Goal: Navigation & Orientation: Find specific page/section

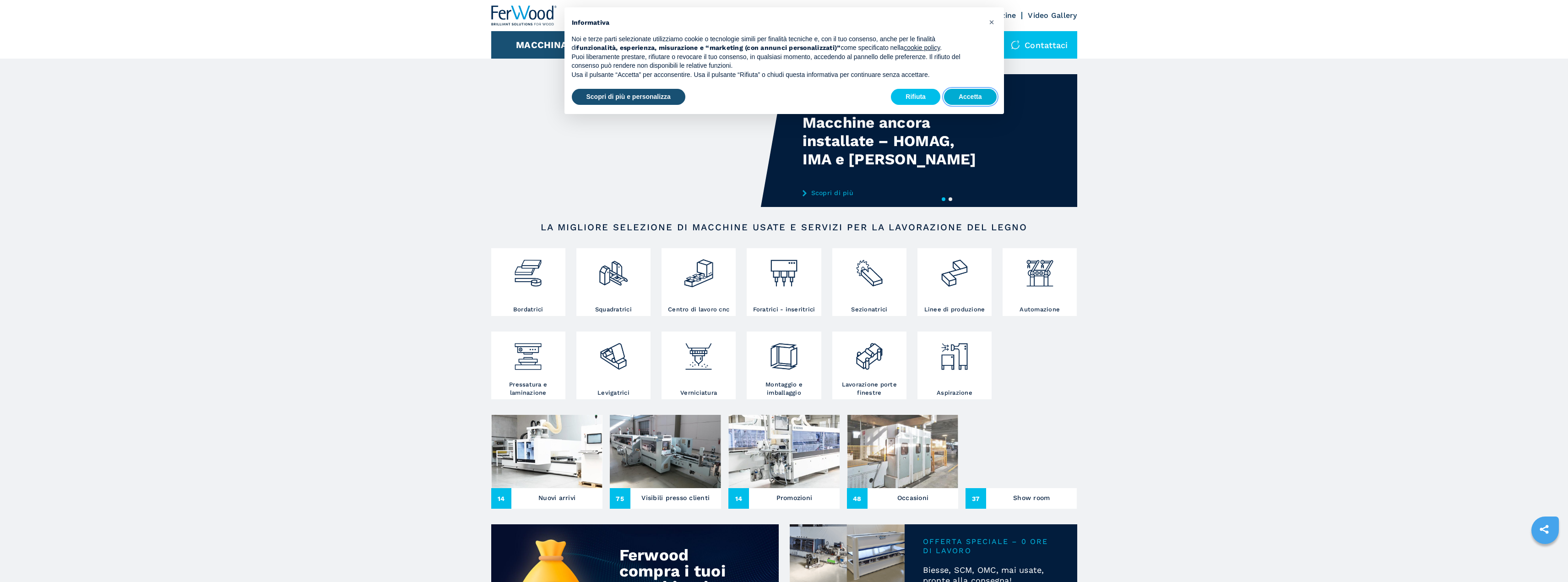
click at [953, 98] on button "Accetta" at bounding box center [970, 97] width 53 height 16
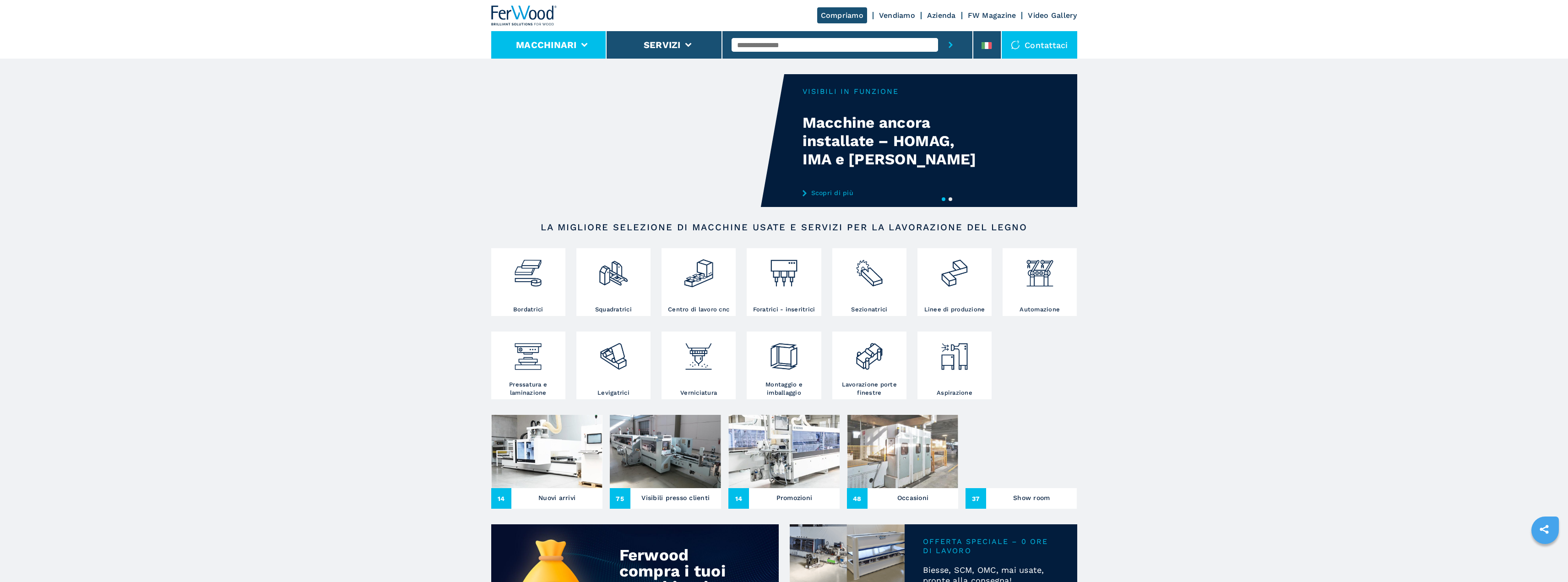
click at [578, 38] on li "Macchinari" at bounding box center [549, 44] width 116 height 27
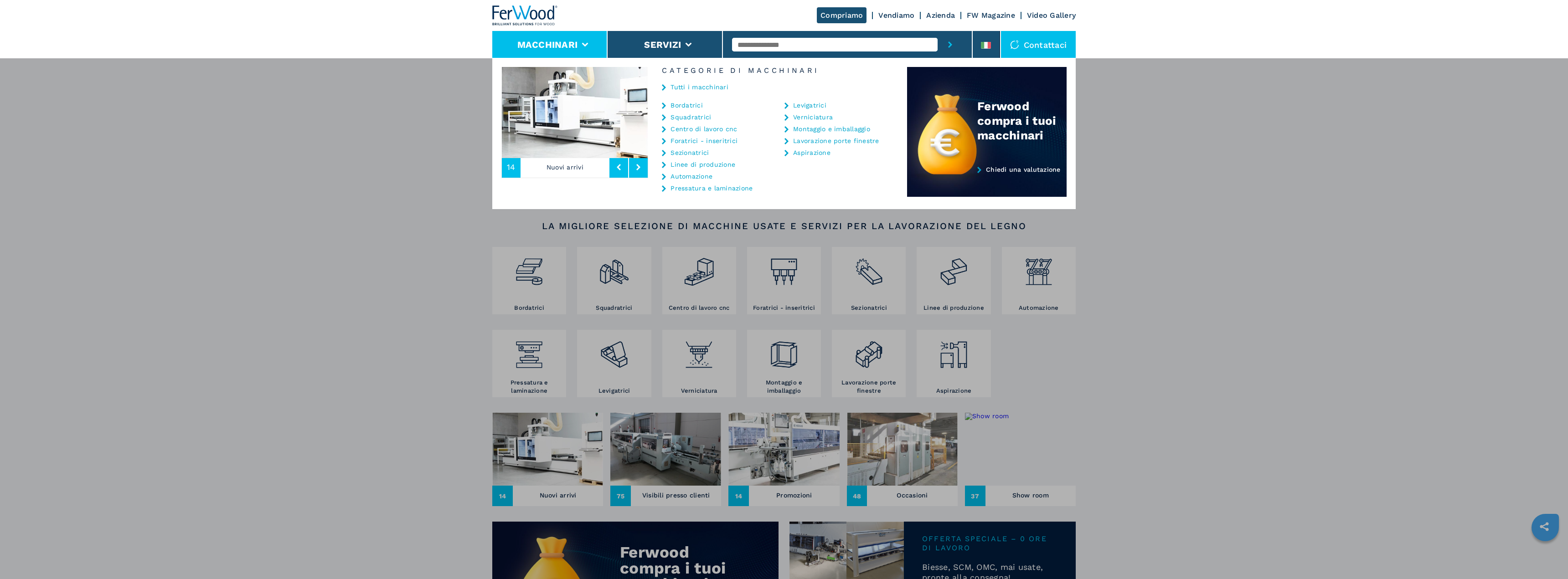
click at [715, 93] on div "Tutti i macchinari" at bounding box center [777, 88] width 259 height 27
click at [717, 86] on link "Tutti i macchinari" at bounding box center [699, 87] width 58 height 7
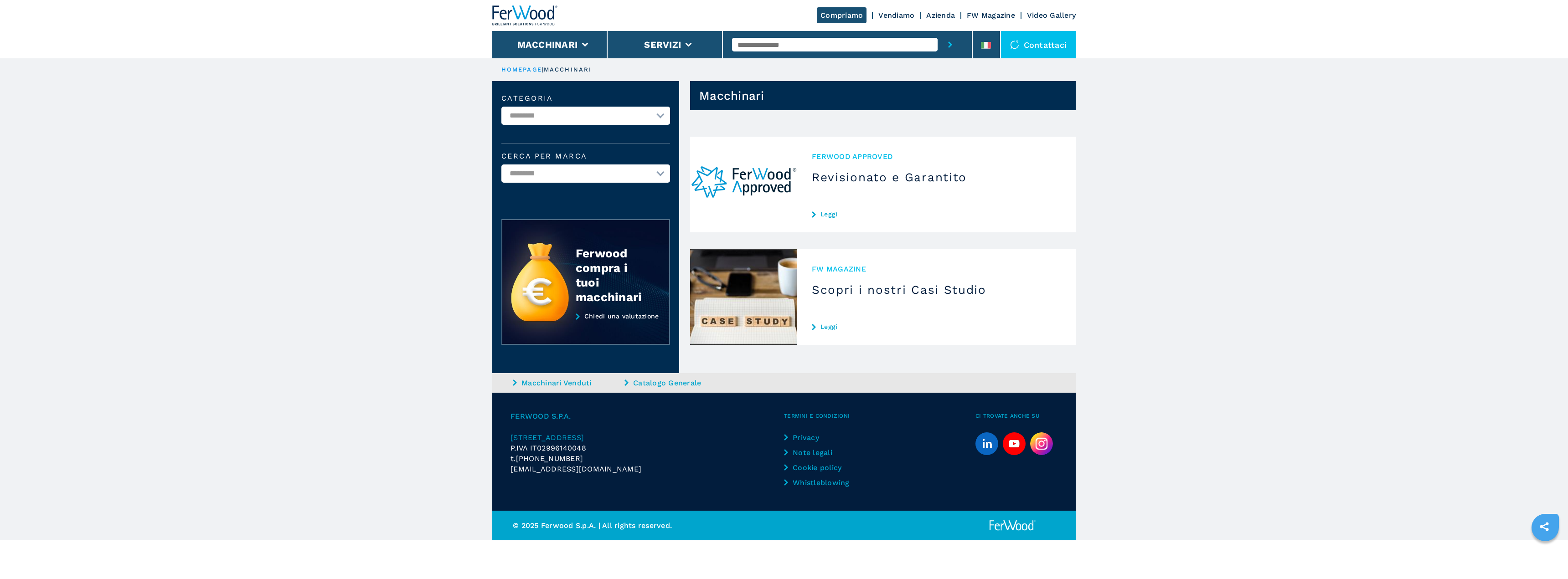
click at [843, 296] on h3 "Scopri i nostri Casi Studio" at bounding box center [936, 290] width 249 height 15
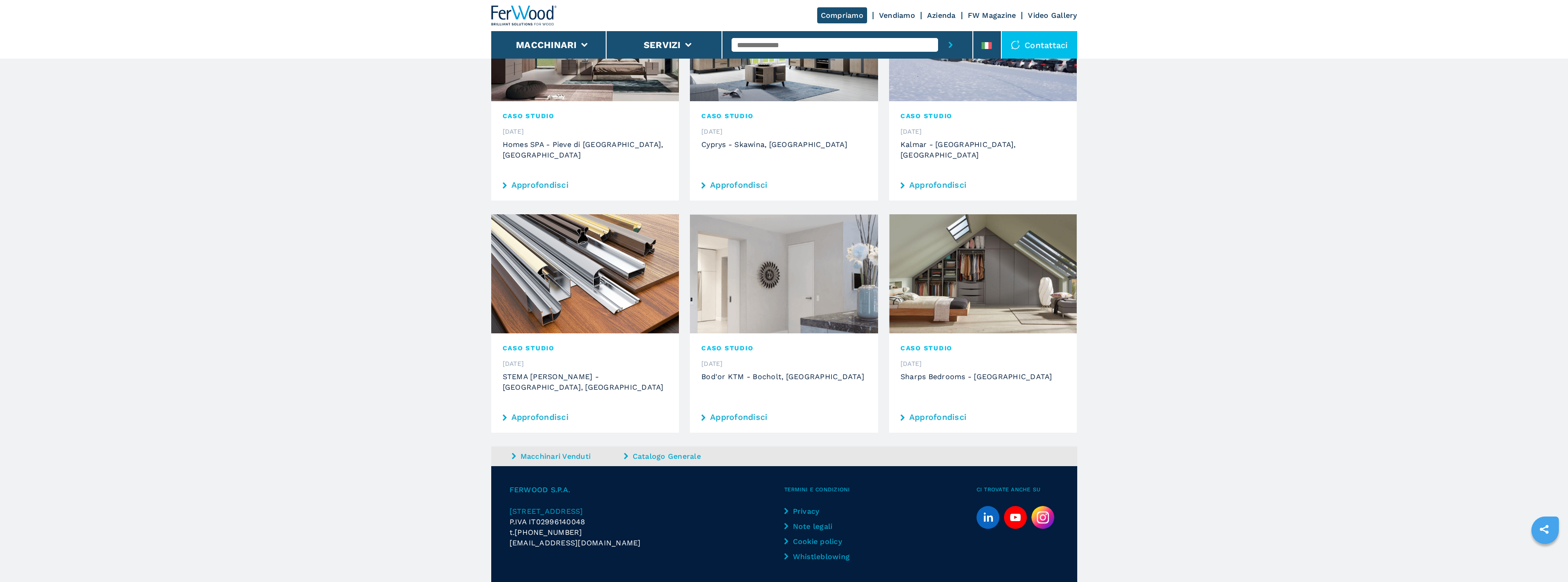
scroll to position [564, 0]
